Goal: Task Accomplishment & Management: Use online tool/utility

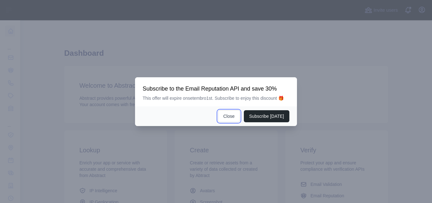
click at [235, 114] on button "Close" at bounding box center [229, 116] width 22 height 12
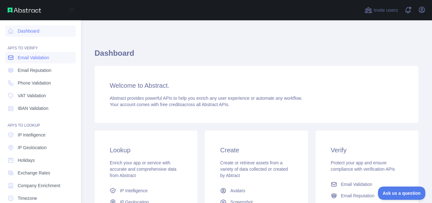
click at [40, 58] on span "Email Validation" at bounding box center [33, 57] width 31 height 6
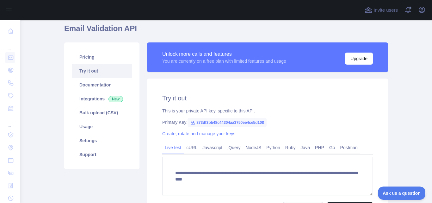
scroll to position [58, 0]
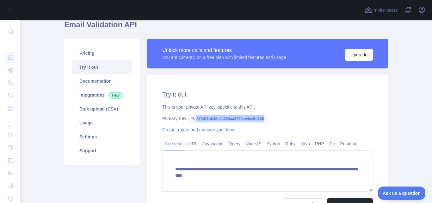
drag, startPoint x: 260, startPoint y: 119, endPoint x: 193, endPoint y: 120, distance: 66.7
click at [193, 120] on span "373df3bb48c44304aa3750ee4ce5d108" at bounding box center [226, 118] width 79 height 9
copy span "373df3bb48c44304aa3750ee4ce5d108"
